Goal: Transaction & Acquisition: Book appointment/travel/reservation

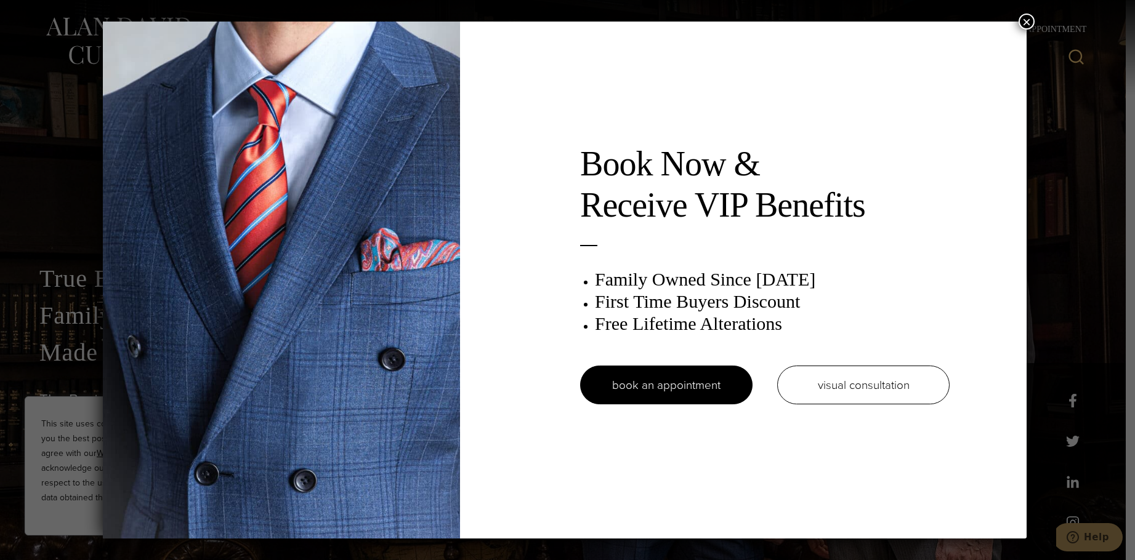
click at [1025, 18] on button "×" at bounding box center [1027, 22] width 16 height 16
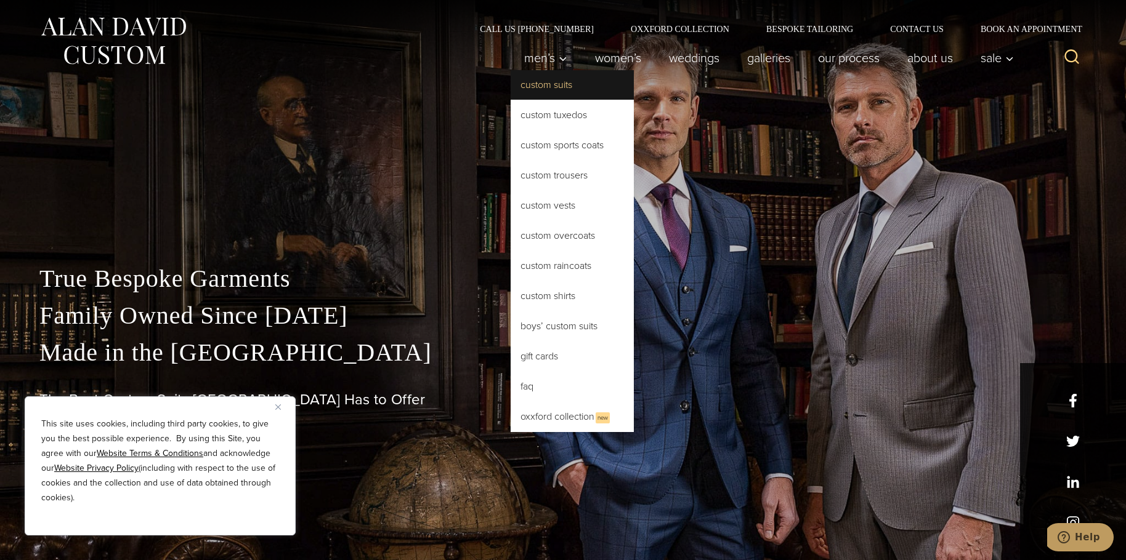
click at [540, 87] on link "Custom Suits" at bounding box center [572, 85] width 123 height 30
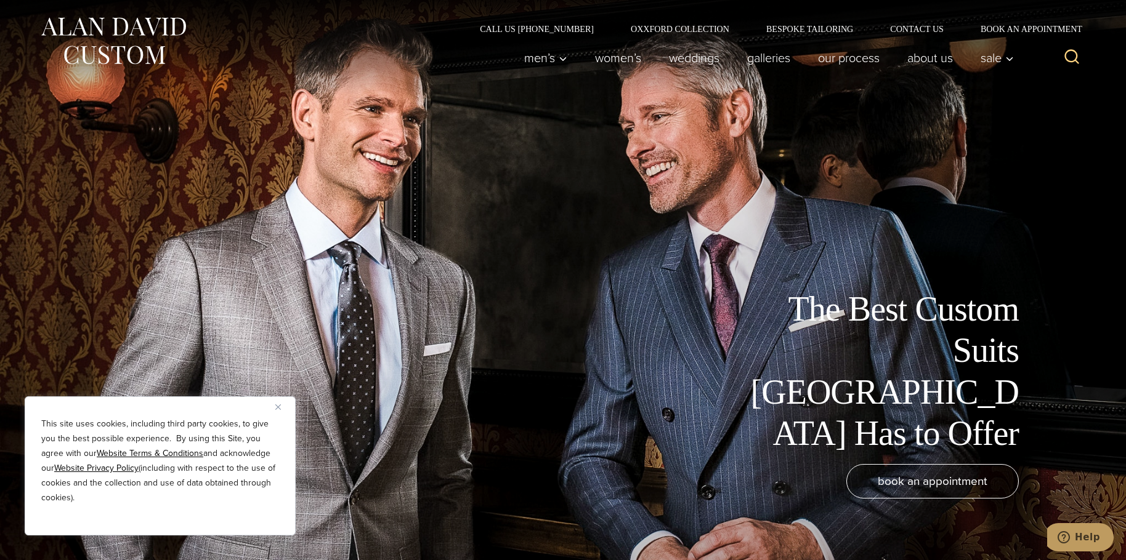
click at [279, 408] on img "Close" at bounding box center [278, 408] width 6 height 6
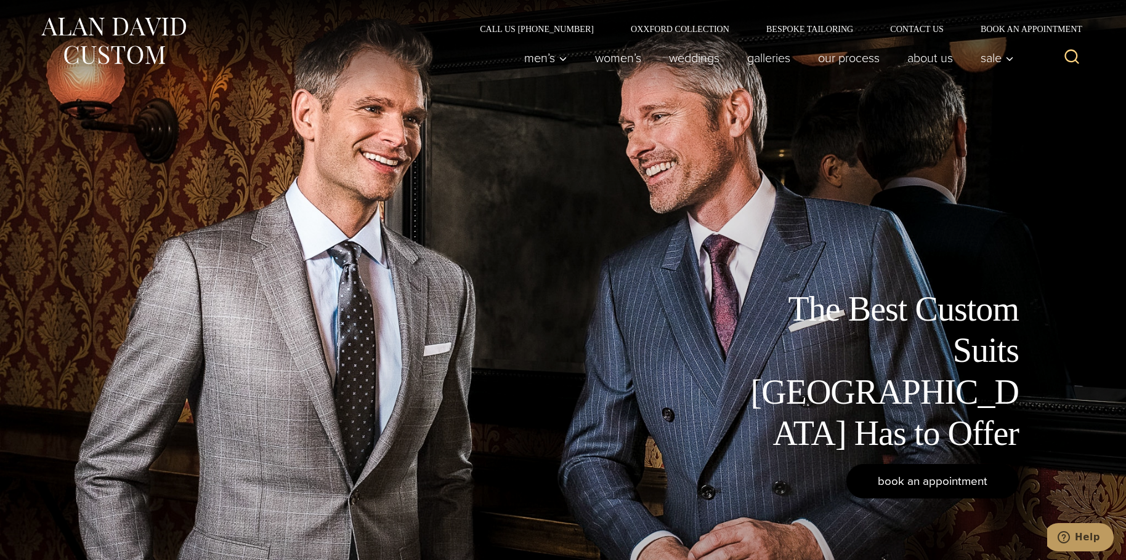
click at [934, 472] on span "book an appointment" at bounding box center [933, 481] width 110 height 18
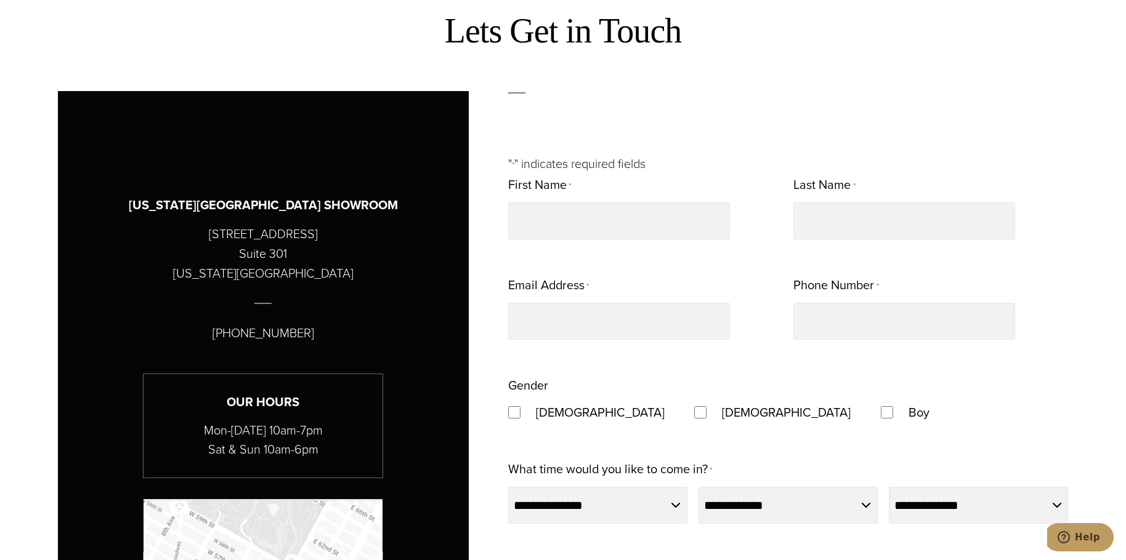
scroll to position [616, 0]
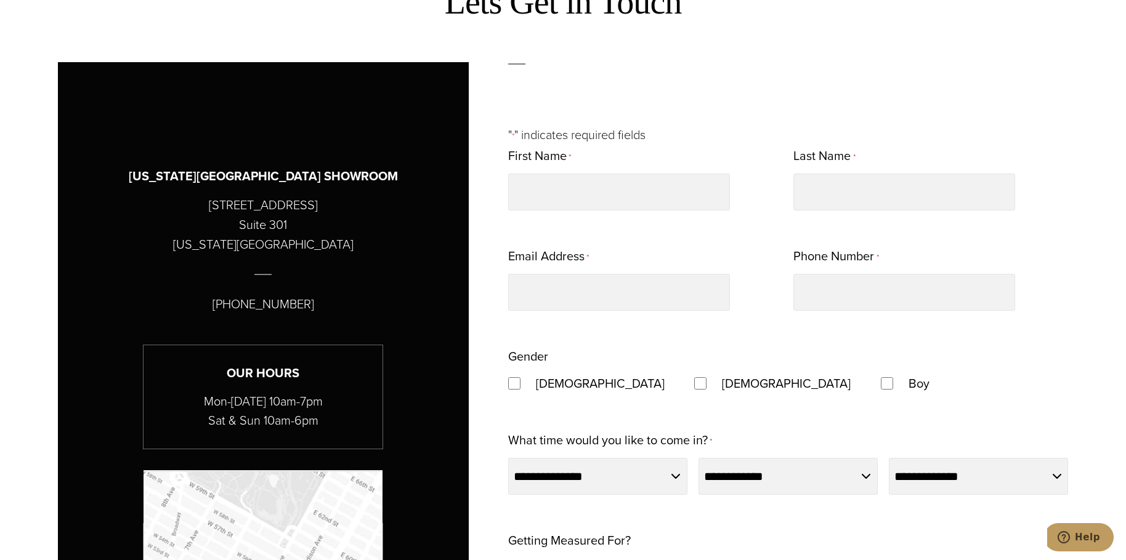
click at [578, 142] on p "" * " indicates required fields" at bounding box center [788, 135] width 560 height 20
click at [558, 133] on p "" * " indicates required fields" at bounding box center [788, 135] width 560 height 20
